Goal: Information Seeking & Learning: Learn about a topic

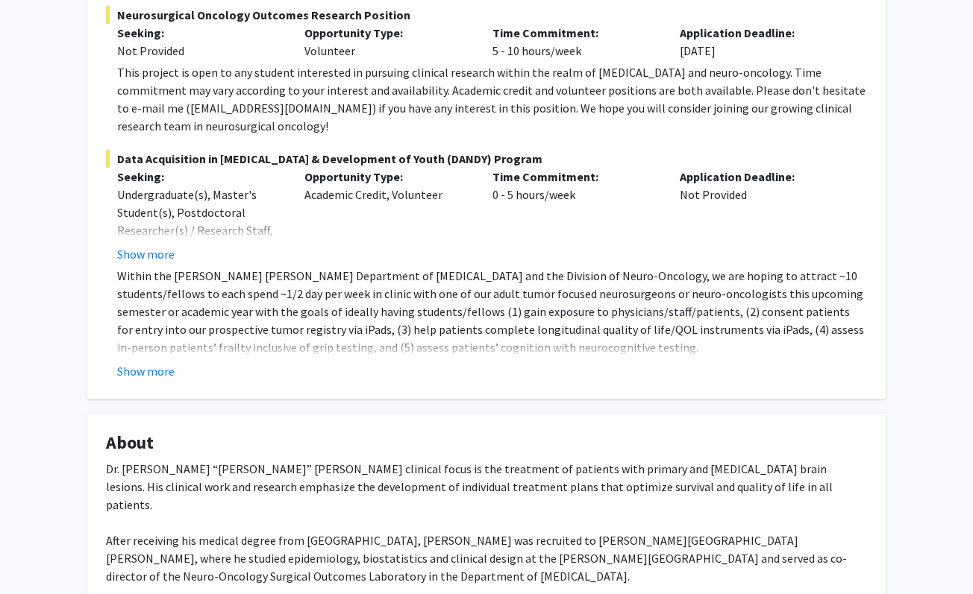
scroll to position [276, 0]
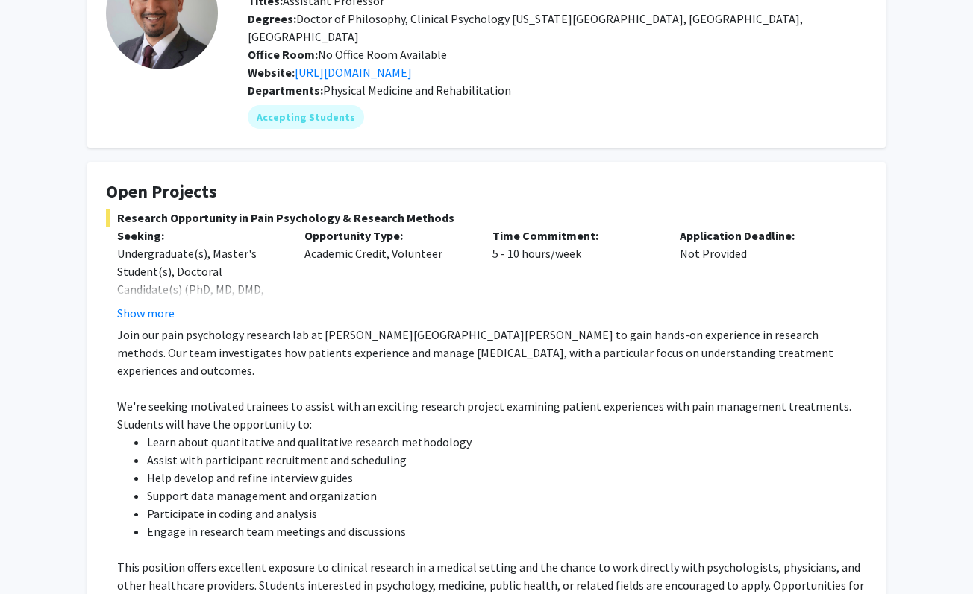
scroll to position [121, 0]
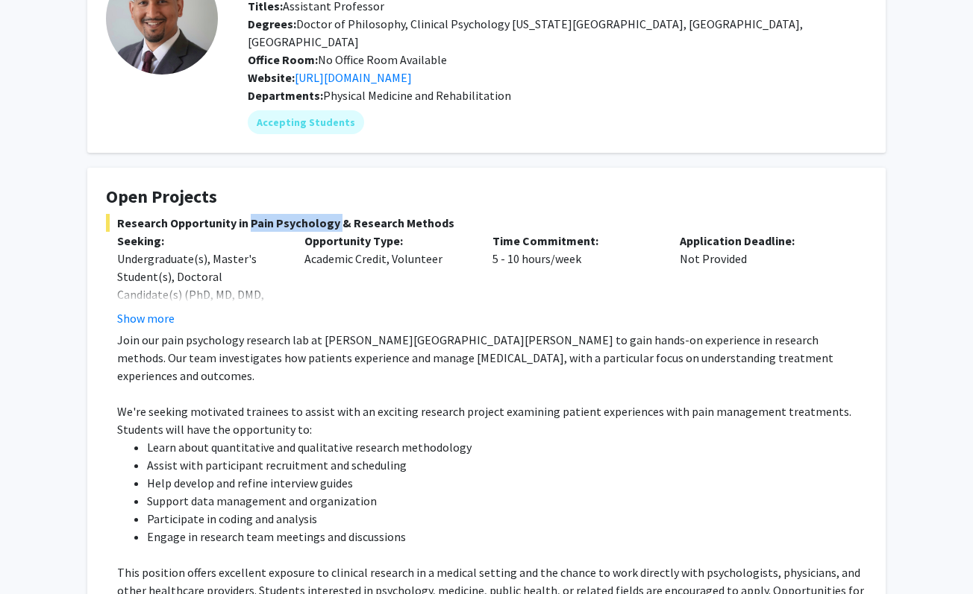
drag, startPoint x: 245, startPoint y: 202, endPoint x: 332, endPoint y: 204, distance: 86.5
click at [332, 214] on span "Research Opportunity in Pain Psychology & Research Methods" at bounding box center [486, 223] width 761 height 18
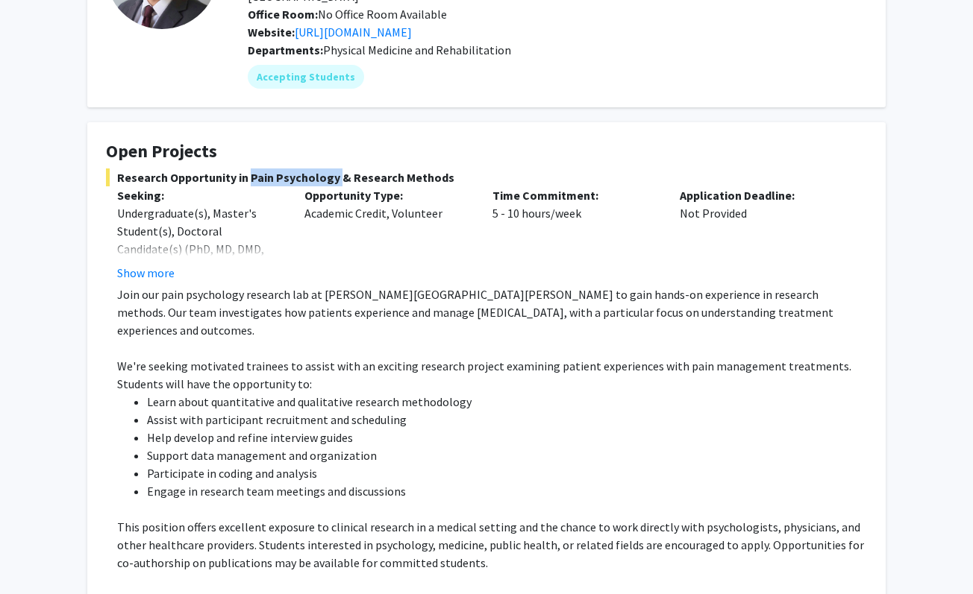
scroll to position [171, 0]
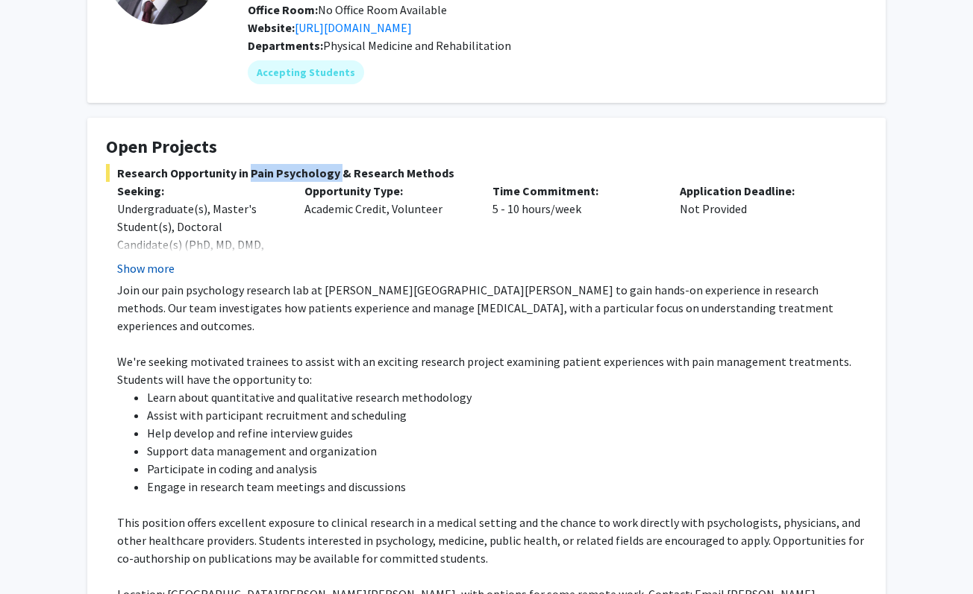
click at [148, 260] on button "Show more" at bounding box center [145, 269] width 57 height 18
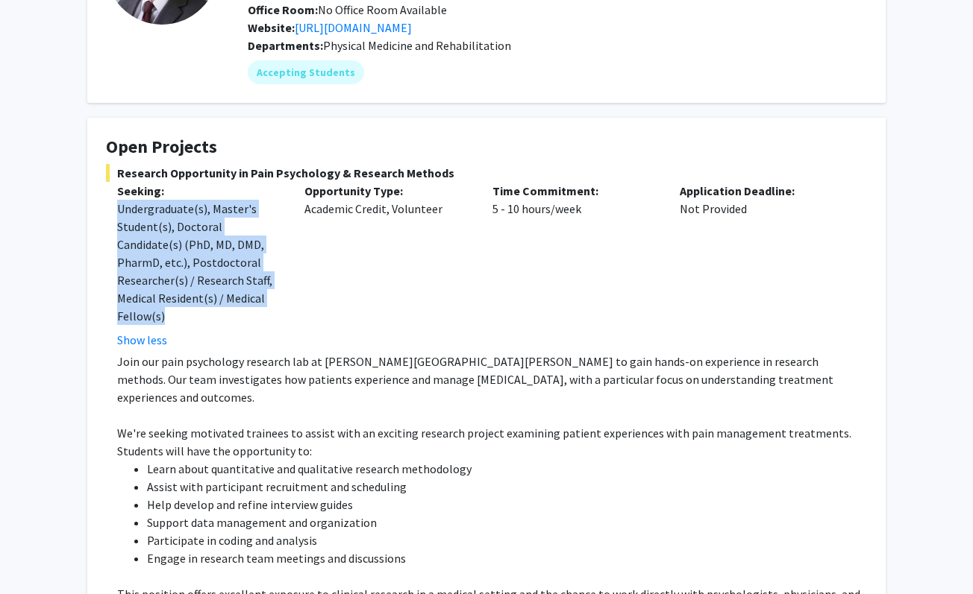
drag, startPoint x: 116, startPoint y: 191, endPoint x: 175, endPoint y: 296, distance: 120.5
click at [175, 296] on div "Seeking: Undergraduate(s), Master's Student(s), Doctoral Candidate(s) (PhD, MD,…" at bounding box center [199, 265] width 187 height 167
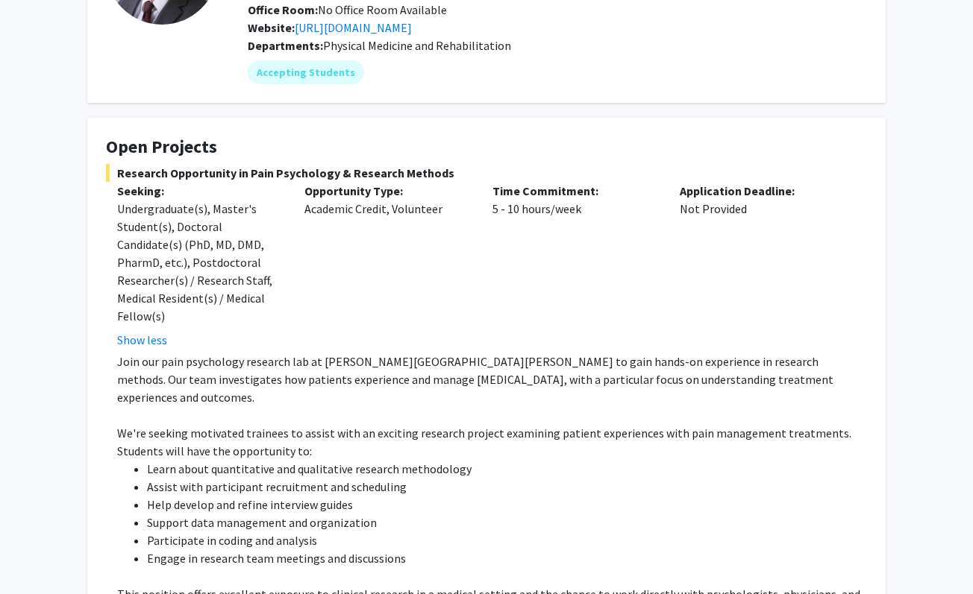
click at [291, 359] on p "Join our pain psychology research lab at [PERSON_NAME][GEOGRAPHIC_DATA][PERSON_…" at bounding box center [492, 380] width 750 height 54
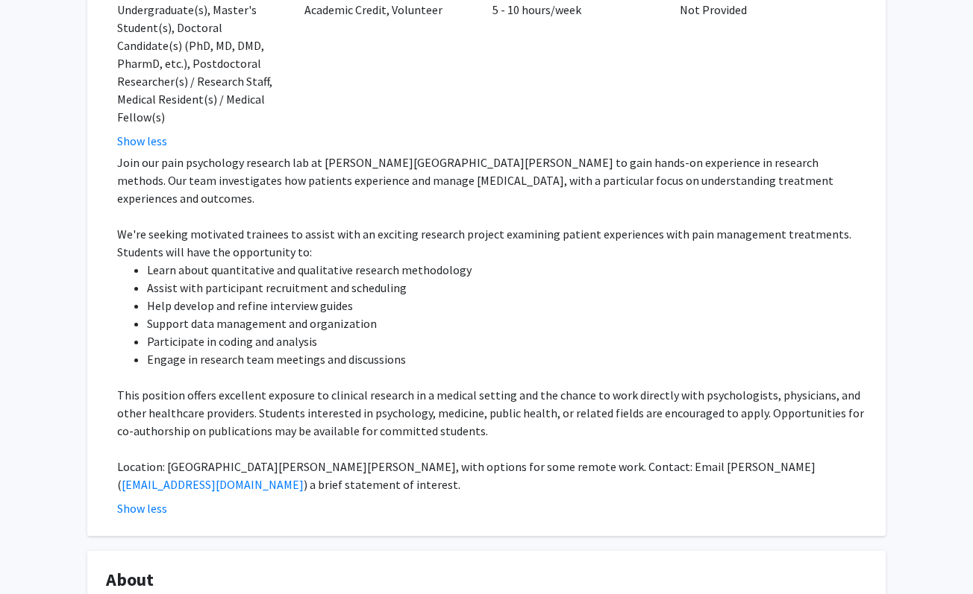
scroll to position [0, 0]
